Goal: Find specific page/section: Find specific page/section

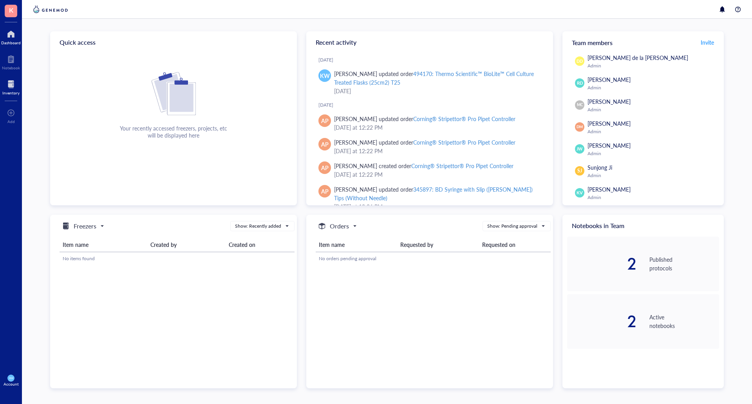
click at [11, 84] on div at bounding box center [10, 84] width 17 height 13
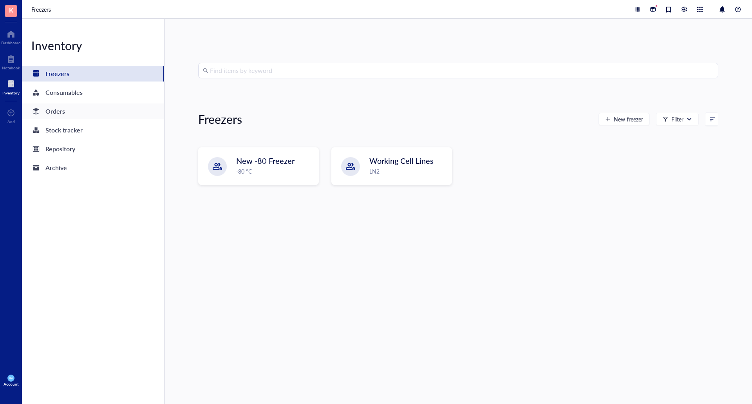
click at [52, 112] on div "Orders" at bounding box center [55, 111] width 20 height 11
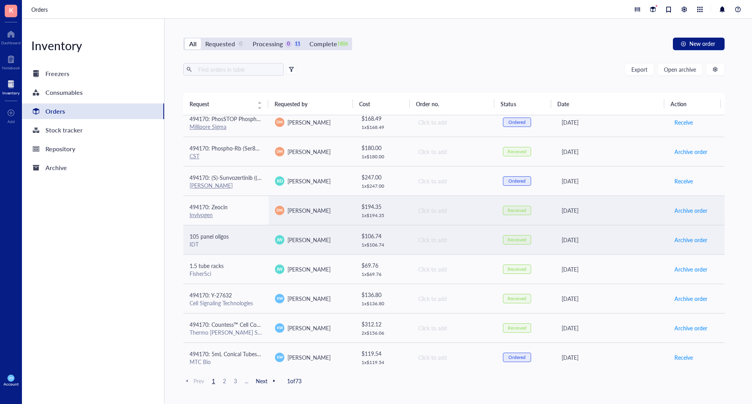
scroll to position [352, 0]
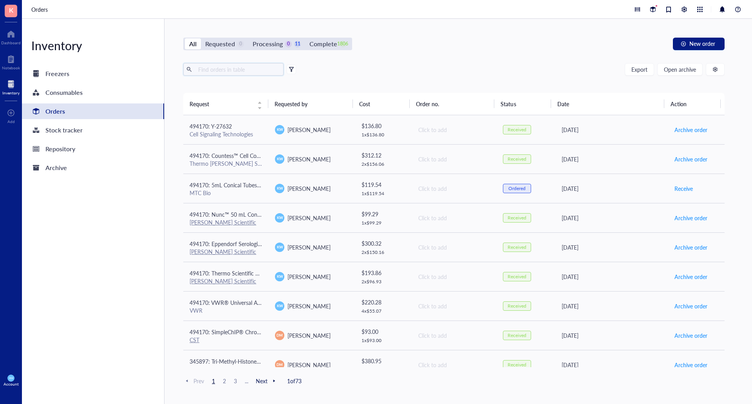
click at [256, 68] on input "text" at bounding box center [237, 69] width 85 height 12
type input "5 mL conical"
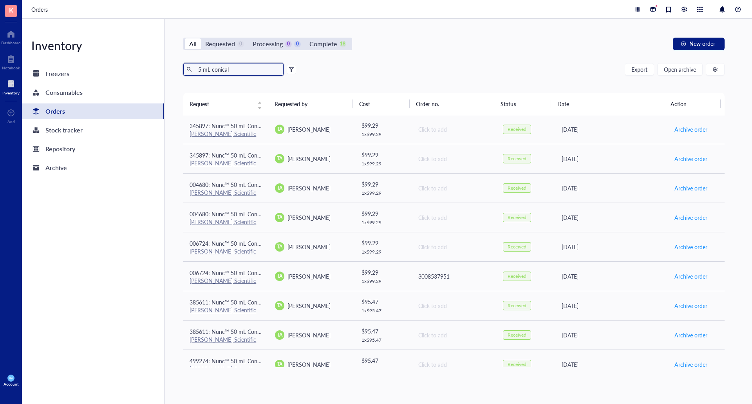
scroll to position [42, 0]
